Goal: Task Accomplishment & Management: Use online tool/utility

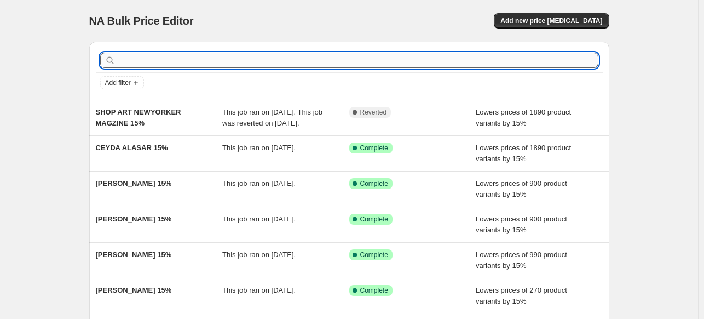
click at [278, 56] on input "text" at bounding box center [358, 60] width 481 height 15
type input "Anyone"
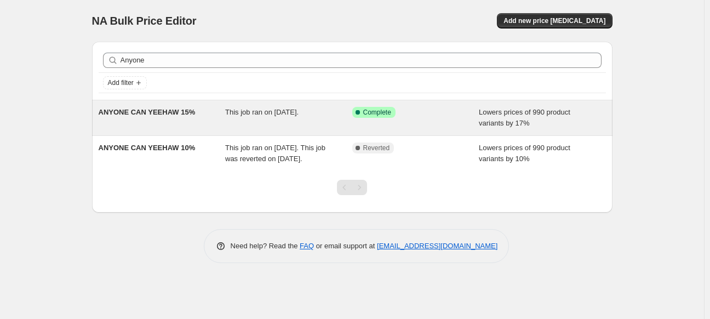
click at [179, 114] on span "ANYONE CAN YEEHAW 15%" at bounding box center [147, 112] width 97 height 8
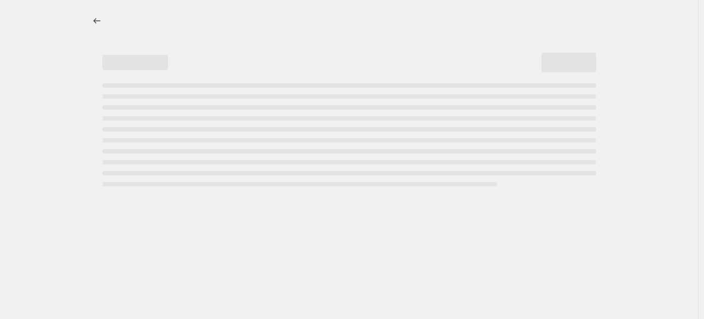
select select "percentage"
select select "collection"
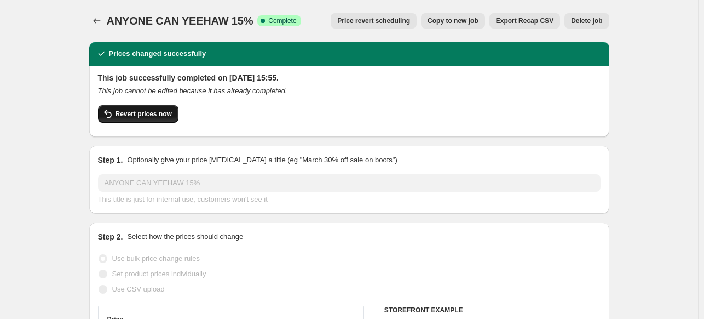
click at [147, 112] on span "Revert prices now" at bounding box center [144, 114] width 56 height 9
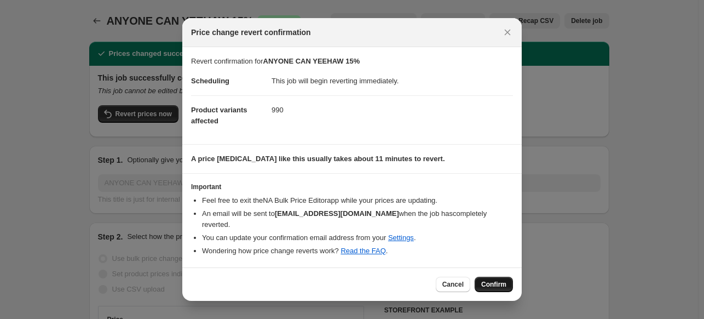
click at [504, 281] on span "Confirm" at bounding box center [493, 284] width 25 height 9
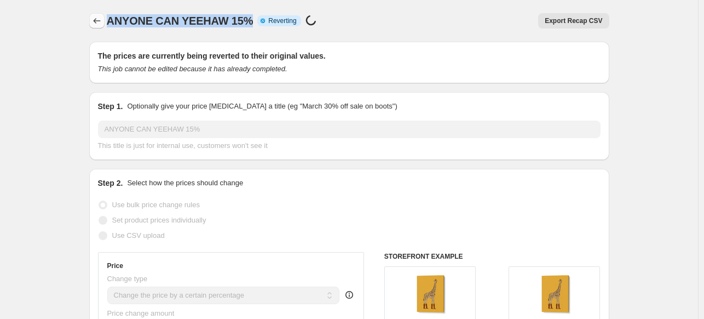
drag, startPoint x: 250, startPoint y: 22, endPoint x: 102, endPoint y: 21, distance: 147.8
click at [102, 21] on div "ANYONE CAN YEEHAW 15% Info Partially complete Reverting Price [MEDICAL_DATA] in…" at bounding box center [349, 20] width 520 height 15
copy span "ANYONE CAN YEEHAW 15%"
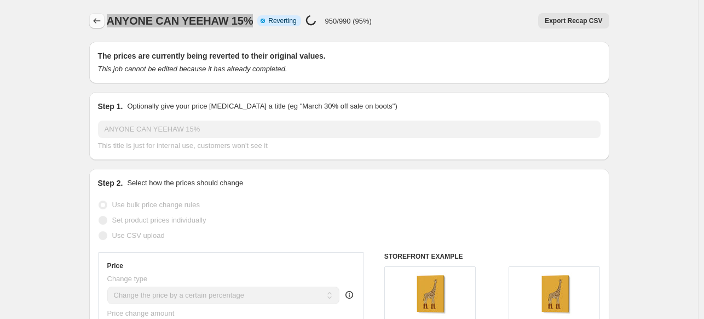
select select "percentage"
select select "collection"
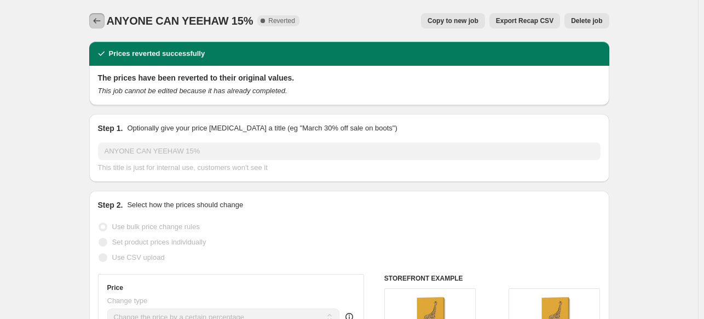
click at [100, 21] on icon "Price change jobs" at bounding box center [96, 20] width 11 height 11
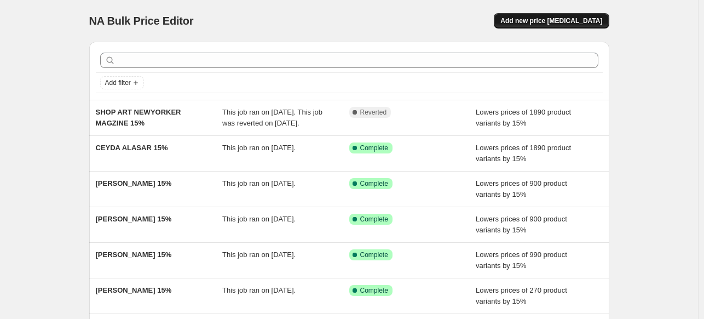
click at [542, 18] on span "Add new price [MEDICAL_DATA]" at bounding box center [551, 20] width 102 height 9
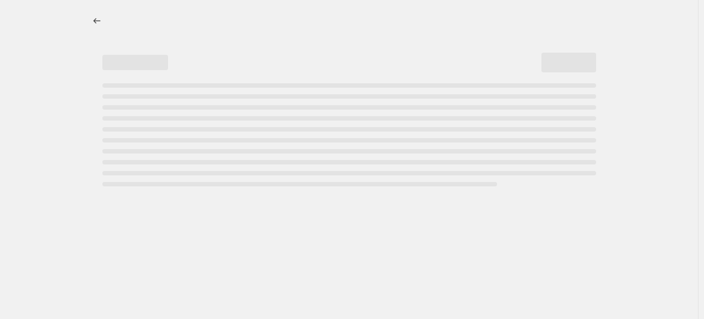
select select "percentage"
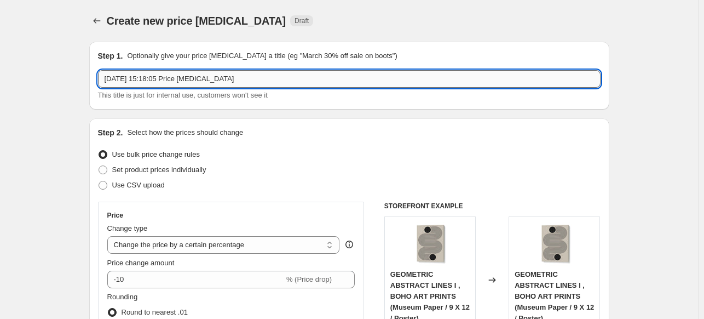
click at [333, 80] on input "[DATE] 15:18:05 Price [MEDICAL_DATA]" at bounding box center [349, 79] width 503 height 18
paste input "ANYONE CAN YEEHAW 15%"
drag, startPoint x: 179, startPoint y: 78, endPoint x: 87, endPoint y: 97, distance: 93.4
type input "ANYONE CAN YEEHAW 15%"
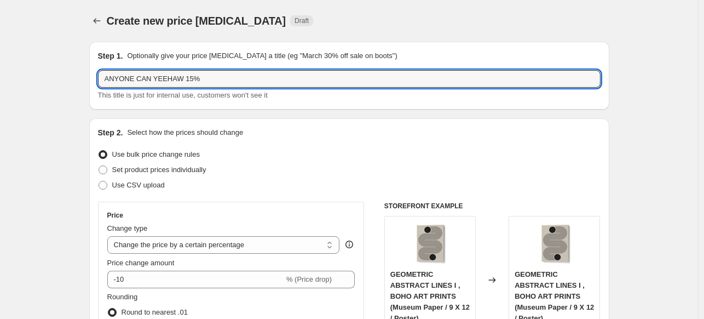
click at [300, 159] on div "Use bulk price change rules" at bounding box center [349, 154] width 503 height 15
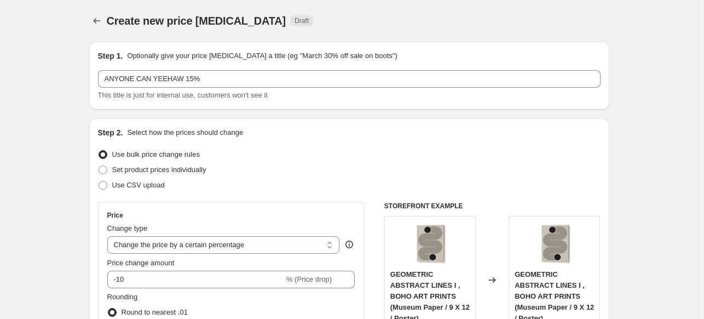
click at [205, 269] on div "Price change amount -10 % (Price drop)" at bounding box center [231, 272] width 248 height 31
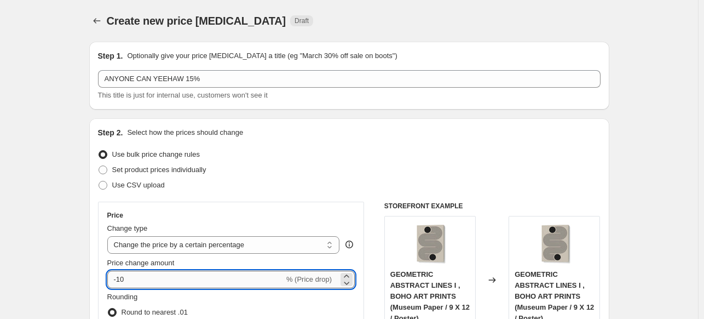
click at [206, 273] on input "-10" at bounding box center [195, 279] width 177 height 18
type input "-15"
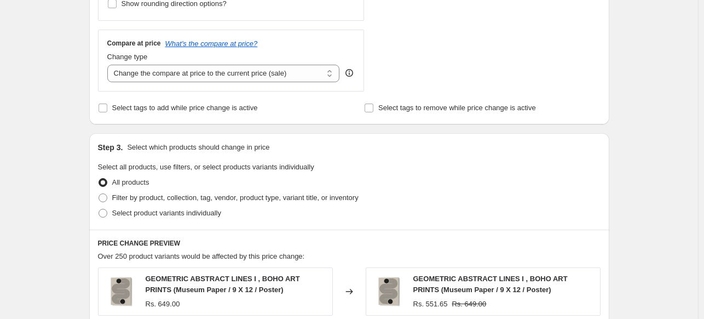
scroll to position [383, 0]
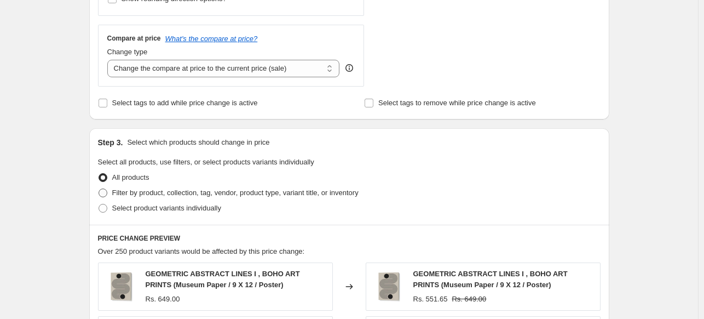
click at [107, 192] on span at bounding box center [103, 192] width 9 height 9
click at [99, 189] on input "Filter by product, collection, tag, vendor, product type, variant title, or inv…" at bounding box center [99, 188] width 1 height 1
radio input "true"
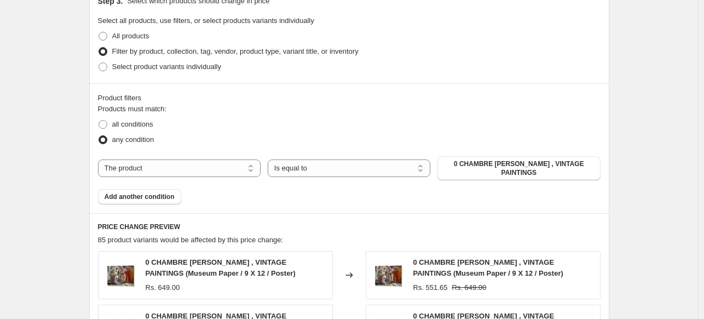
scroll to position [548, 0]
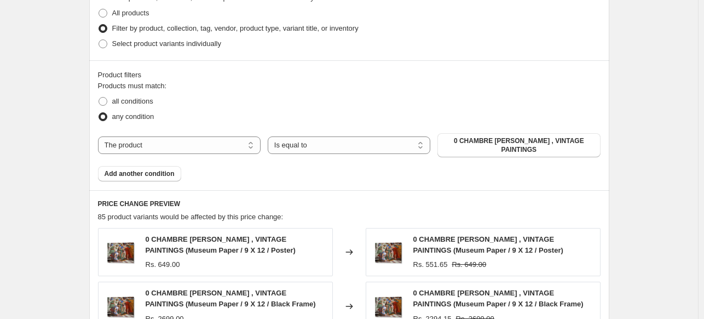
click at [209, 130] on div "Products must match: all conditions any condition The product The product's col…" at bounding box center [349, 130] width 503 height 101
drag, startPoint x: 207, startPoint y: 141, endPoint x: 207, endPoint y: 148, distance: 7.7
click at [207, 141] on select "The product The product's collection The product's tag The product's vendor The…" at bounding box center [179, 145] width 163 height 18
select select "collection"
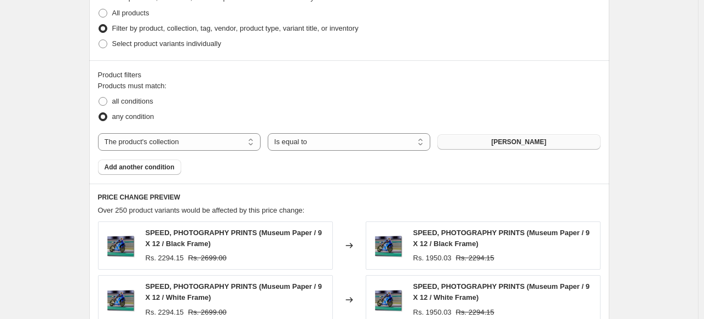
click at [524, 139] on span "[PERSON_NAME]" at bounding box center [518, 141] width 55 height 9
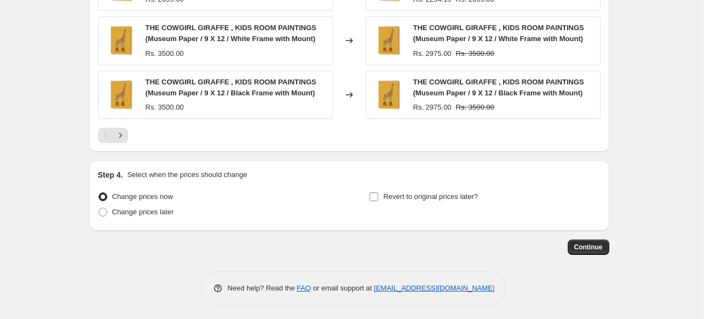
scroll to position [916, 0]
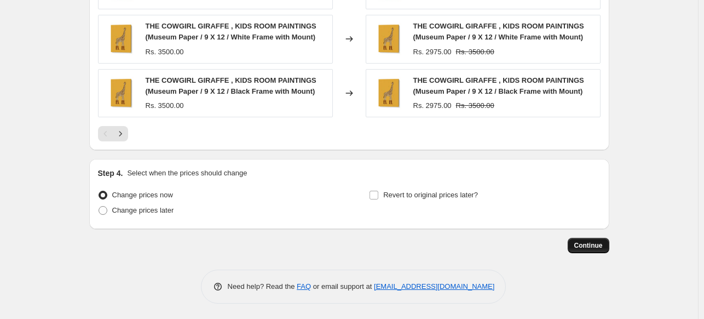
click at [584, 244] on span "Continue" at bounding box center [588, 245] width 28 height 9
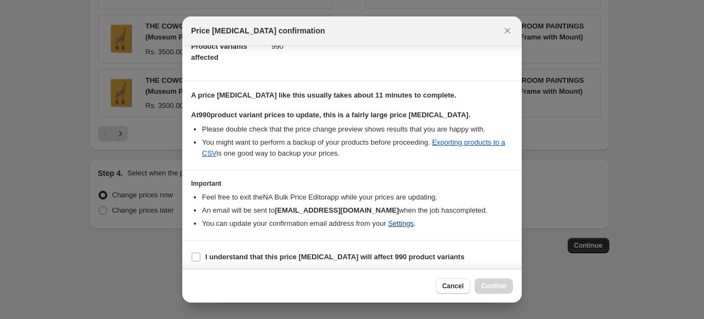
scroll to position [134, 0]
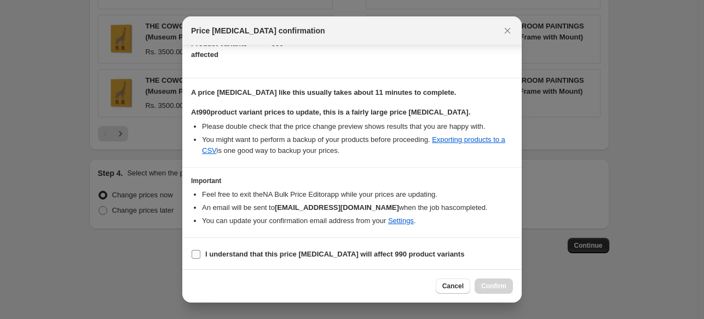
click at [278, 253] on b "I understand that this price [MEDICAL_DATA] will affect 990 product variants" at bounding box center [334, 254] width 259 height 8
click at [200, 253] on input "I understand that this price [MEDICAL_DATA] will affect 990 product variants" at bounding box center [196, 254] width 9 height 9
checkbox input "true"
click at [491, 282] on span "Confirm" at bounding box center [493, 285] width 25 height 9
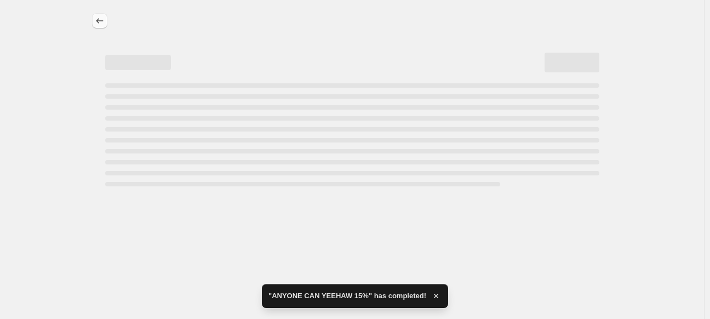
select select "percentage"
select select "collection"
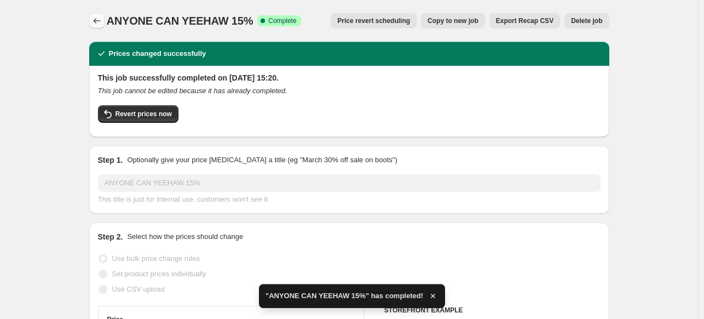
click at [100, 19] on icon "Price change jobs" at bounding box center [96, 20] width 11 height 11
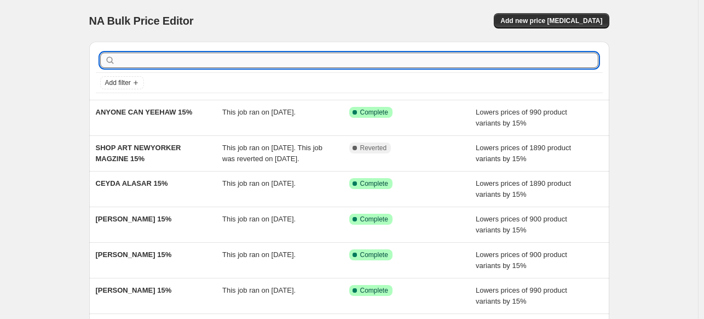
click at [463, 63] on input "text" at bounding box center [358, 60] width 481 height 15
paste input "[PERSON_NAME]"
type input "[PERSON_NAME]"
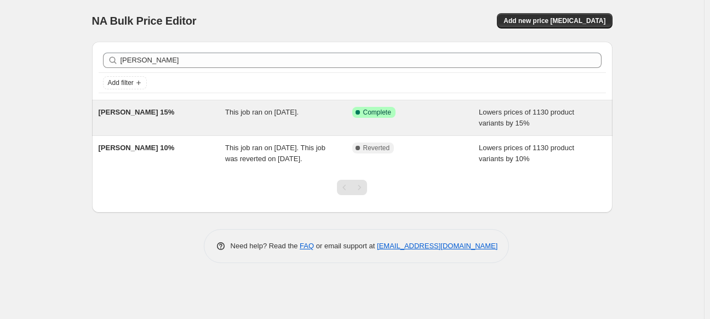
click at [223, 118] on div "MANASSEH JOHNSON SR 15%" at bounding box center [162, 118] width 127 height 22
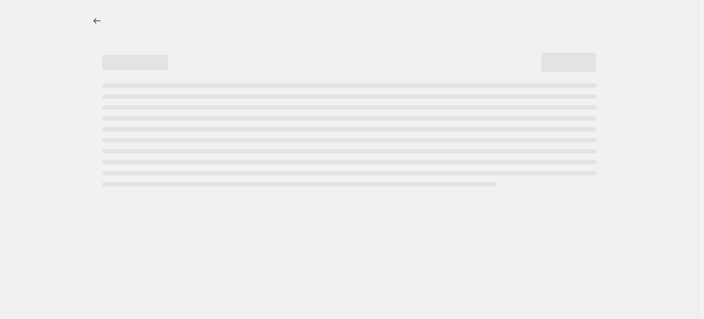
select select "percentage"
select select "collection"
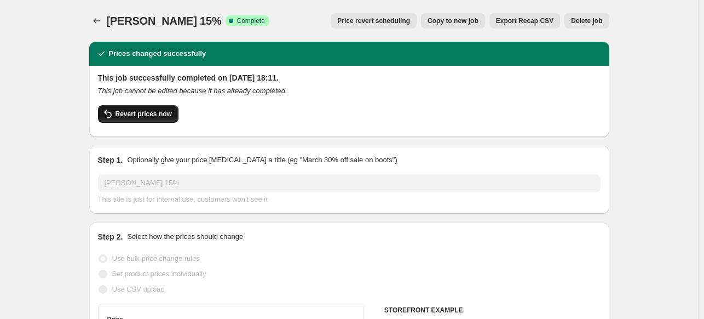
click at [131, 120] on button "Revert prices now" at bounding box center [138, 114] width 80 height 18
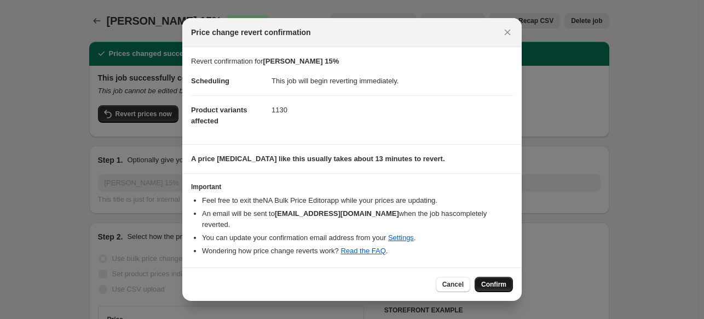
click at [486, 280] on span "Confirm" at bounding box center [493, 284] width 25 height 9
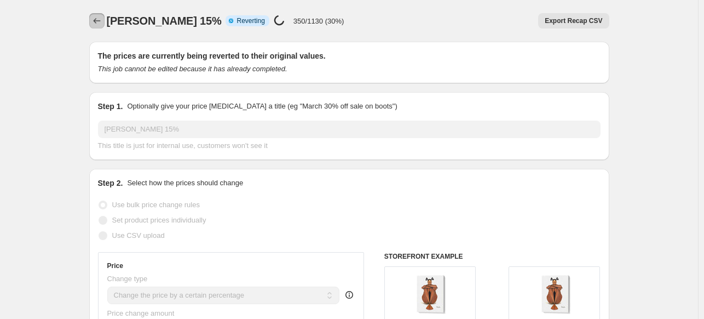
click at [97, 23] on icon "Price change jobs" at bounding box center [96, 20] width 11 height 11
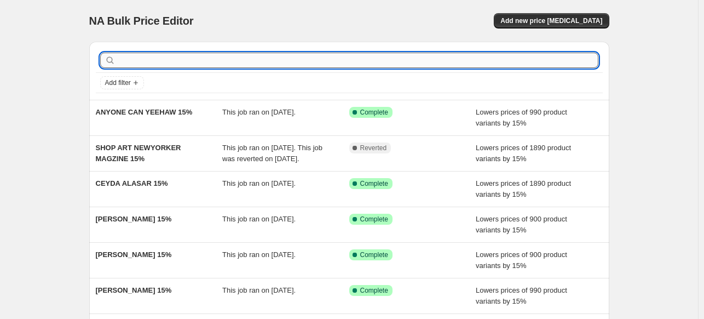
click at [241, 61] on input "text" at bounding box center [358, 60] width 481 height 15
paste input "MANASSEH JOHNSON SR"
type input "MANASSEH JOHNSON SR"
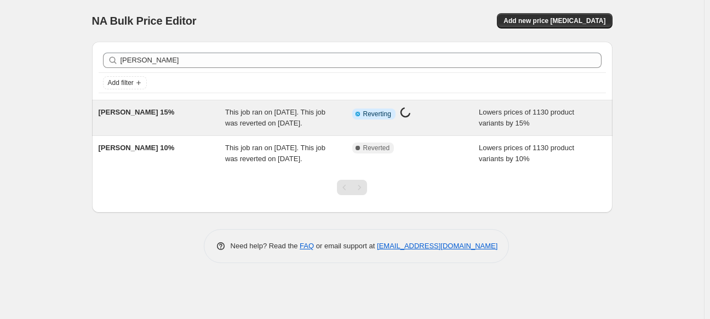
click at [217, 117] on div "MANASSEH JOHNSON SR 15%" at bounding box center [162, 118] width 127 height 22
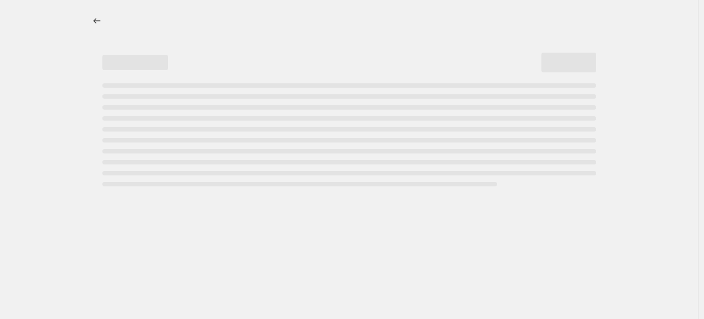
select select "percentage"
select select "collection"
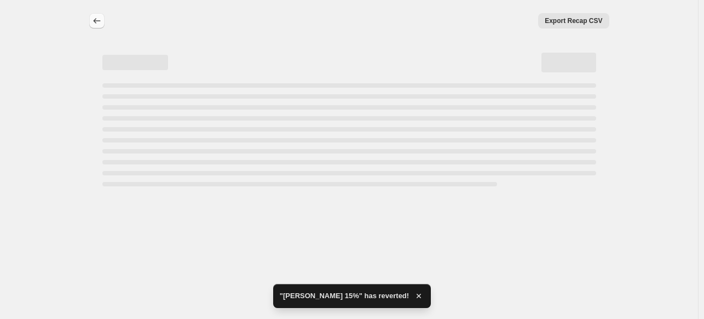
select select "percentage"
select select "collection"
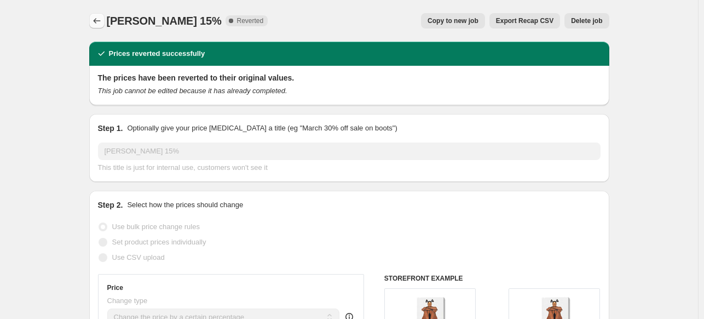
click at [100, 21] on icon "Price change jobs" at bounding box center [96, 20] width 11 height 11
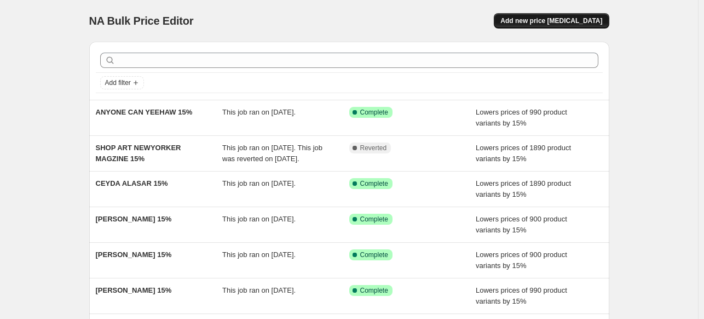
click at [536, 21] on span "Add new price [MEDICAL_DATA]" at bounding box center [551, 20] width 102 height 9
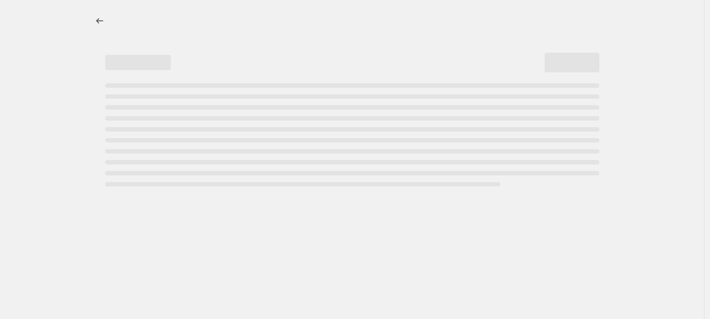
select select "percentage"
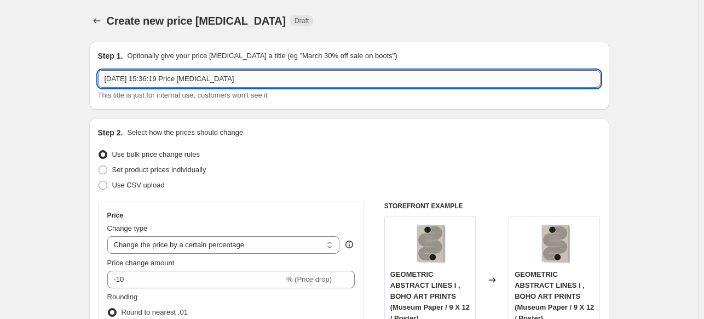
click at [249, 78] on input "8 Oct 2025, 15:36:19 Price change job" at bounding box center [349, 79] width 503 height 18
paste input "MANASSEH JOHNSON SR"
type input "MANASSEH JOHNSON SR 15%"
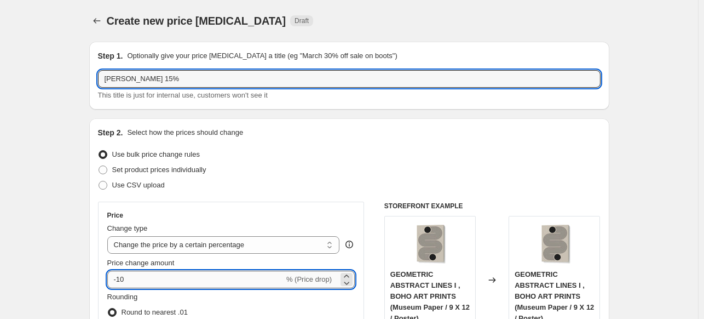
click at [157, 278] on input "-10" at bounding box center [195, 279] width 177 height 18
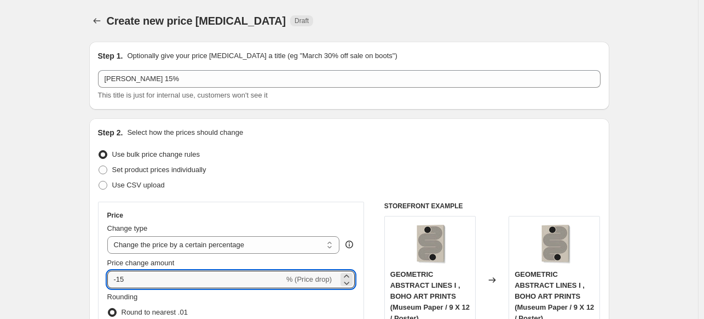
type input "-15"
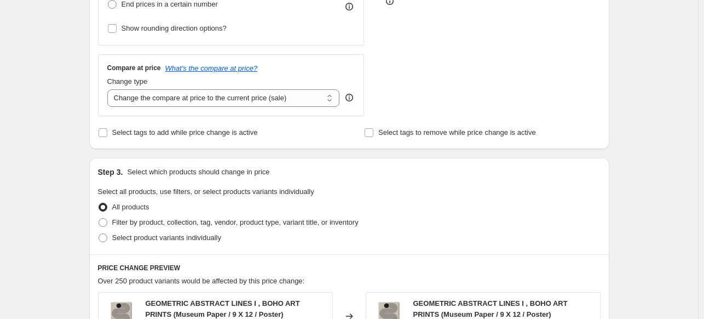
scroll to position [383, 0]
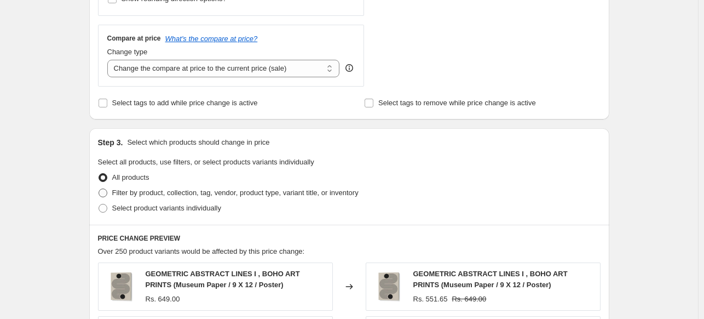
click at [116, 195] on span "Filter by product, collection, tag, vendor, product type, variant title, or inv…" at bounding box center [235, 192] width 246 height 8
click at [99, 189] on input "Filter by product, collection, tag, vendor, product type, variant title, or inv…" at bounding box center [99, 188] width 1 height 1
radio input "true"
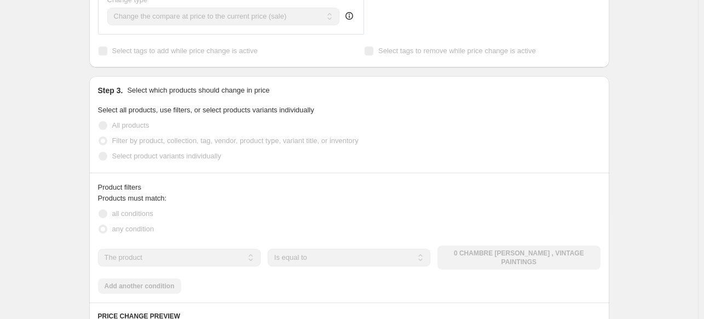
scroll to position [438, 0]
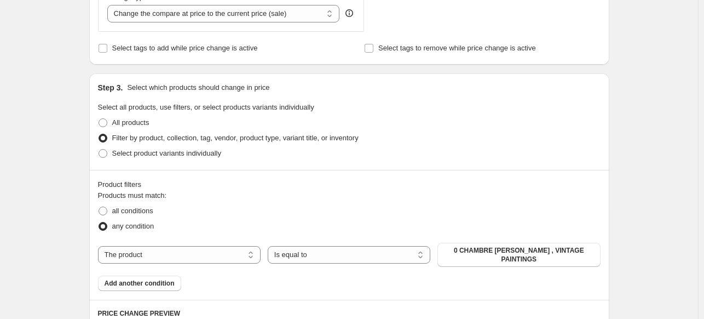
drag, startPoint x: 222, startPoint y: 255, endPoint x: 220, endPoint y: 264, distance: 9.7
click at [222, 255] on select "The product The product's collection The product's tag The product's vendor The…" at bounding box center [179, 255] width 163 height 18
select select "collection"
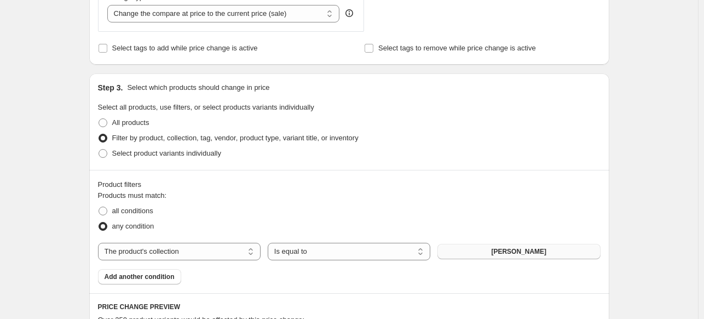
click at [557, 250] on button "[PERSON_NAME]" at bounding box center [518, 251] width 163 height 15
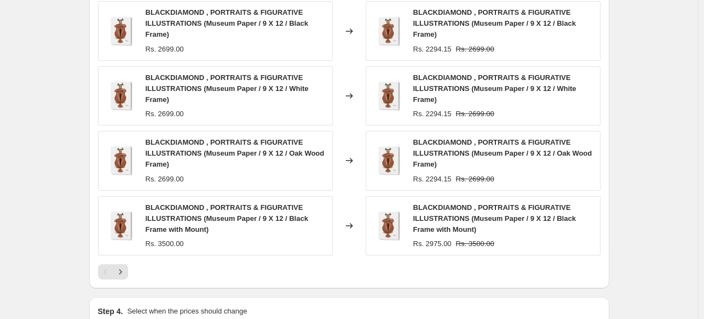
scroll to position [959, 0]
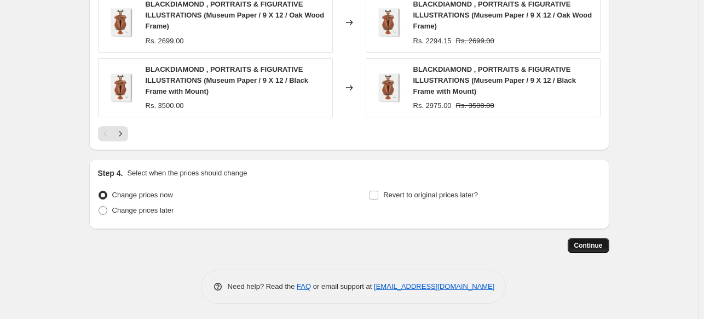
click at [602, 247] on span "Continue" at bounding box center [588, 245] width 28 height 9
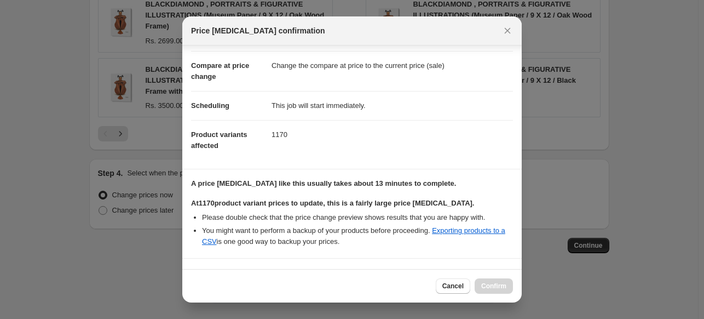
scroll to position [201, 0]
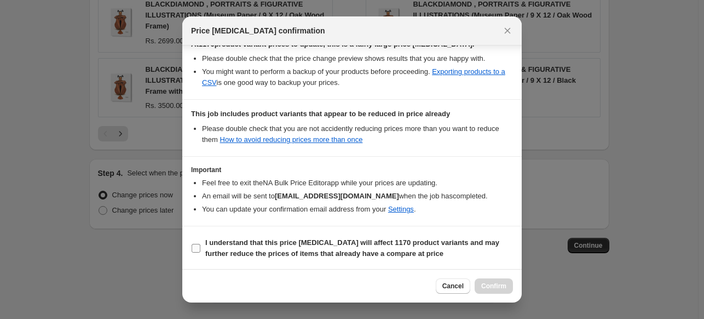
click at [272, 239] on b "I understand that this price change job will affect 1170 product variants and m…" at bounding box center [352, 247] width 294 height 19
click at [200, 244] on input "I understand that this price change job will affect 1170 product variants and m…" at bounding box center [196, 248] width 9 height 9
checkbox input "true"
click at [503, 280] on button "Confirm" at bounding box center [494, 285] width 38 height 15
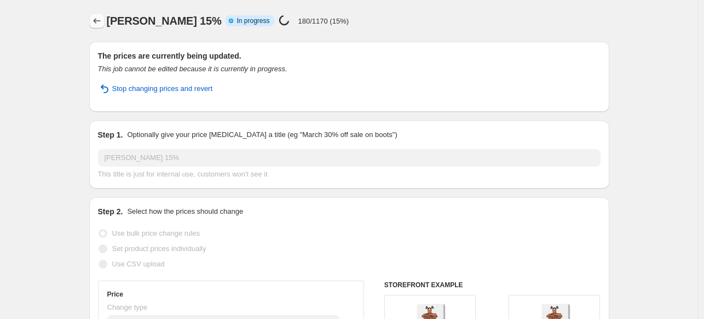
click at [97, 26] on icon "Price change jobs" at bounding box center [96, 20] width 11 height 11
